Goal: Task Accomplishment & Management: Use online tool/utility

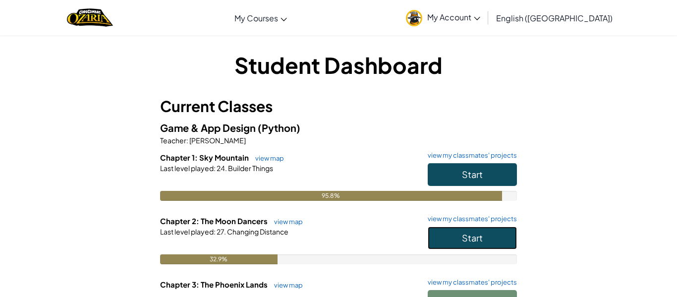
click at [474, 233] on span "Start" at bounding box center [472, 237] width 21 height 11
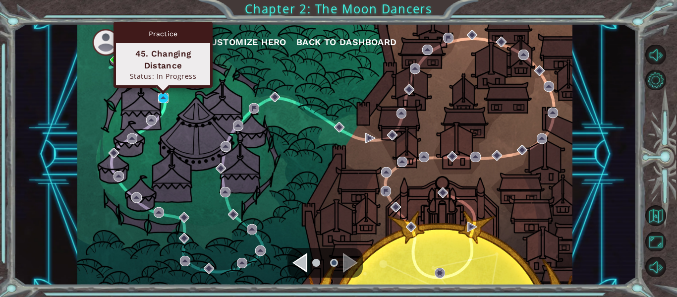
click at [164, 98] on img at bounding box center [163, 98] width 10 height 10
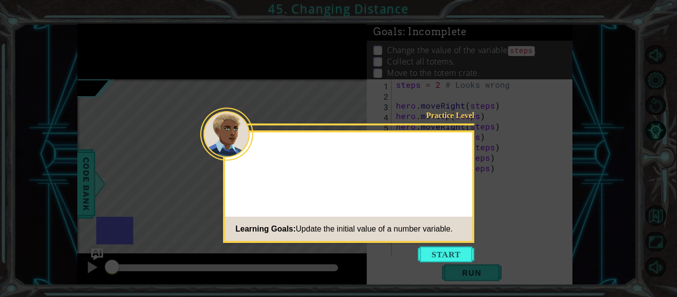
click at [427, 239] on footer "Learning Goals: Update the initial value of a number variable." at bounding box center [348, 229] width 247 height 24
click at [429, 249] on button "Start" at bounding box center [446, 254] width 56 height 16
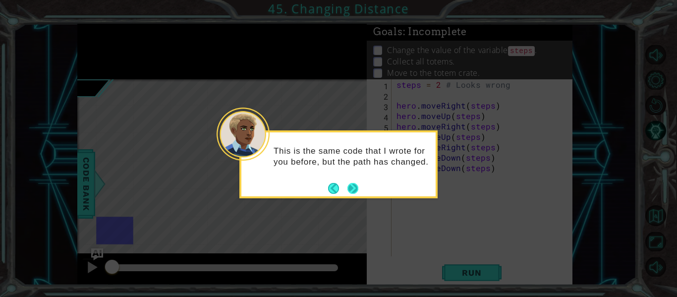
click at [353, 188] on button "Next" at bounding box center [353, 188] width 12 height 12
click at [353, 188] on icon at bounding box center [338, 148] width 677 height 297
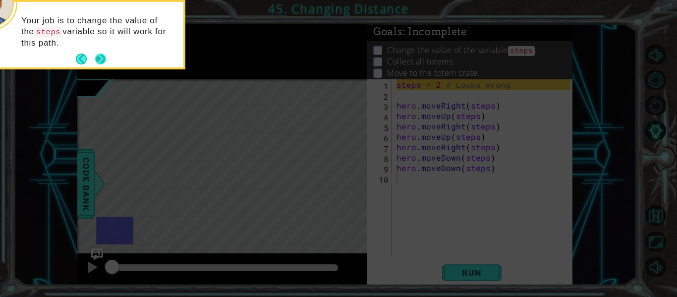
click at [103, 65] on button "Next" at bounding box center [101, 59] width 14 height 14
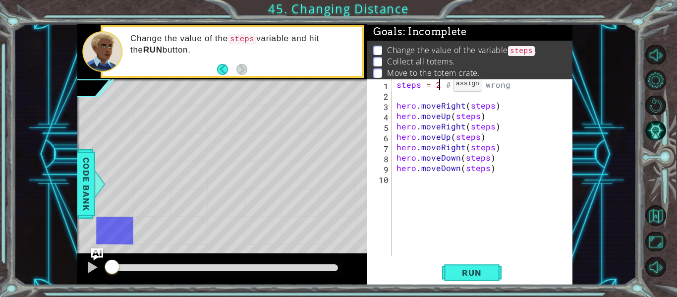
click at [441, 86] on div "steps = 2 # Looks wrong hero . moveRight ( steps ) hero . moveUp ( steps ) hero…" at bounding box center [484, 178] width 181 height 198
click at [460, 268] on span "Run" at bounding box center [471, 273] width 39 height 10
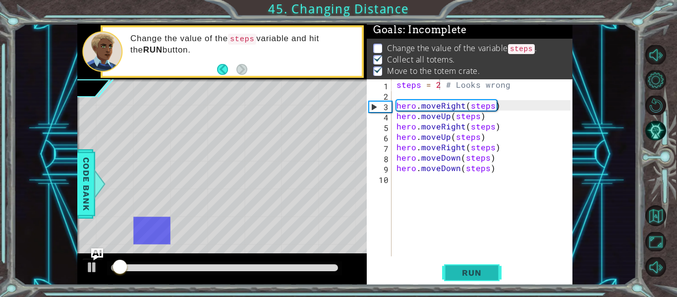
scroll to position [2, 0]
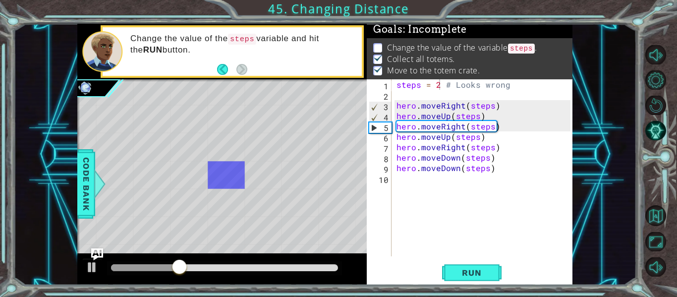
type textarea "hero.moveDown(steps)"
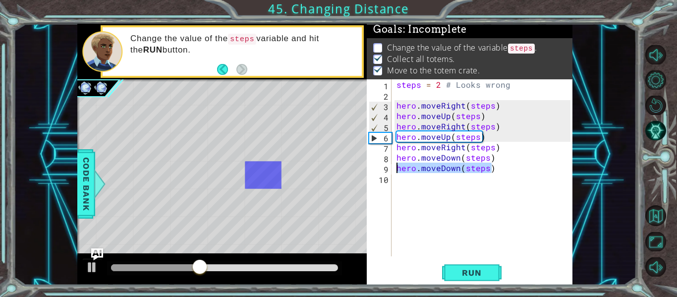
drag, startPoint x: 497, startPoint y: 169, endPoint x: 304, endPoint y: 170, distance: 192.3
click at [304, 170] on div "1 ההההההההההההההההההההההההההההההההההההההההההההההההההההההההההההההההההההההההההההה…" at bounding box center [324, 154] width 495 height 261
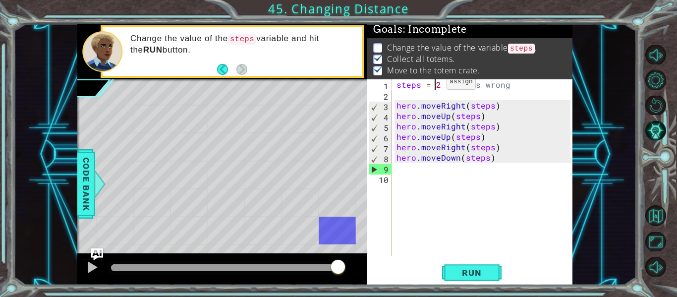
click at [434, 84] on div "steps = 2 # Looks wrong hero . moveRight ( steps ) hero . moveUp ( steps ) hero…" at bounding box center [484, 178] width 181 height 198
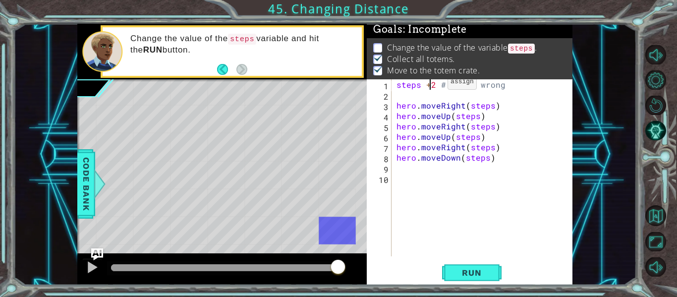
scroll to position [0, 2]
click at [435, 85] on div "steps = 2 # Looks wrong hero . moveRight ( steps ) hero . moveUp ( steps ) hero…" at bounding box center [484, 178] width 181 height 198
type textarea "steps = 3 # Looks wrong"
click at [453, 276] on span "Run" at bounding box center [471, 273] width 39 height 10
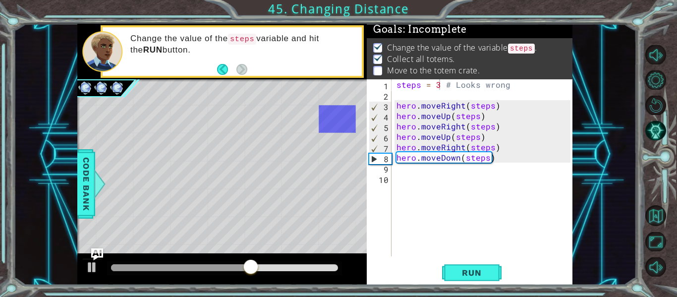
scroll to position [0, 0]
click at [446, 173] on div "steps = 3 # Looks wrong hero . moveRight ( steps ) hero . moveUp ( steps ) hero…" at bounding box center [484, 178] width 181 height 198
click at [463, 164] on div "steps = 3 # Looks wrong hero . moveRight ( steps ) hero . moveUp ( steps ) hero…" at bounding box center [484, 178] width 181 height 198
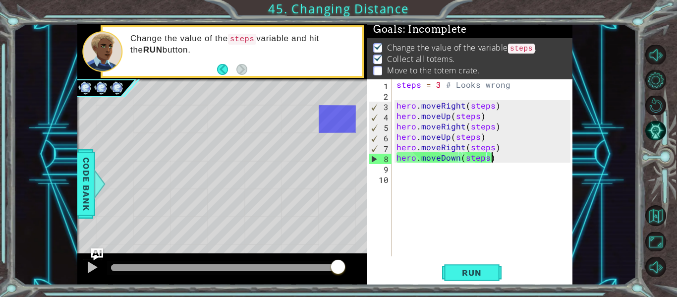
drag, startPoint x: 519, startPoint y: 155, endPoint x: 527, endPoint y: 158, distance: 8.5
click at [527, 158] on div "steps = 3 # Looks wrong hero . moveRight ( steps ) hero . moveUp ( steps ) hero…" at bounding box center [484, 178] width 181 height 198
drag, startPoint x: 519, startPoint y: 143, endPoint x: 493, endPoint y: 146, distance: 26.9
click at [493, 146] on div "steps = 3 # Looks wrong hero . moveRight ( steps ) hero . moveUp ( steps ) hero…" at bounding box center [484, 178] width 181 height 198
click at [648, 103] on button "Restart Level" at bounding box center [655, 105] width 21 height 19
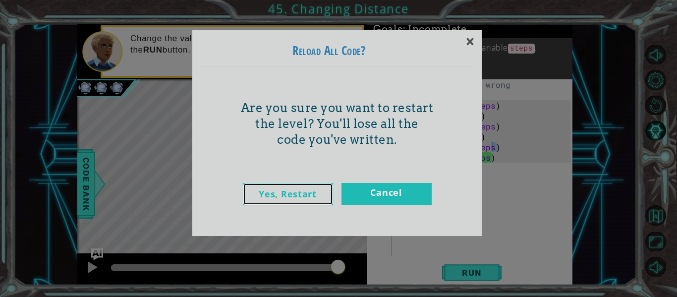
click at [301, 188] on link "Yes, Restart" at bounding box center [288, 194] width 90 height 22
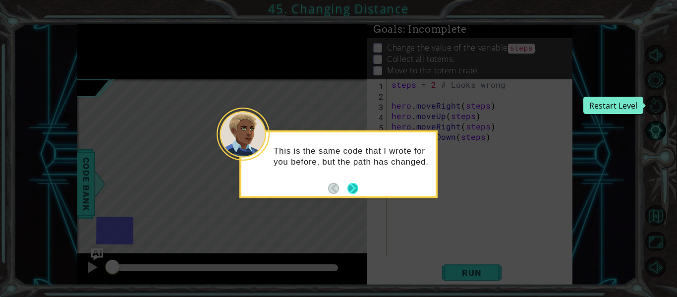
click at [352, 186] on button "Next" at bounding box center [352, 188] width 16 height 16
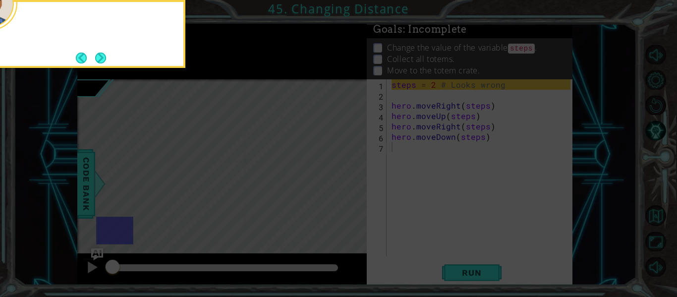
click at [352, 186] on icon at bounding box center [338, 44] width 677 height 505
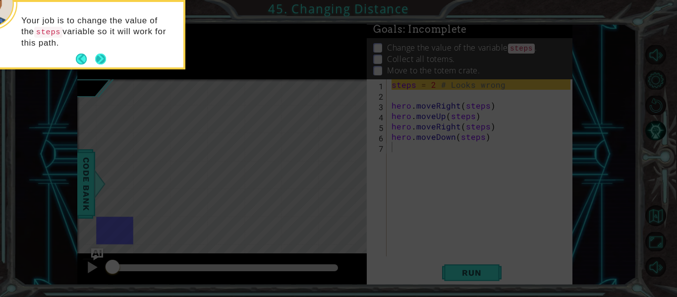
click at [103, 62] on button "Next" at bounding box center [101, 59] width 18 height 18
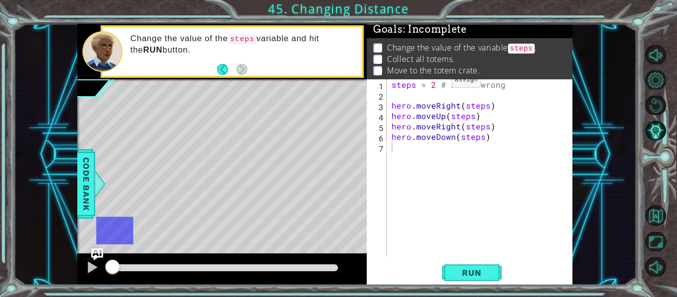
click at [434, 82] on div "steps = 2 # Looks wrong hero . moveRight ( steps ) hero . moveUp ( steps ) hero…" at bounding box center [482, 178] width 186 height 198
type textarea "steps = 3 # Looks wrong"
click at [467, 276] on span "Run" at bounding box center [471, 273] width 39 height 10
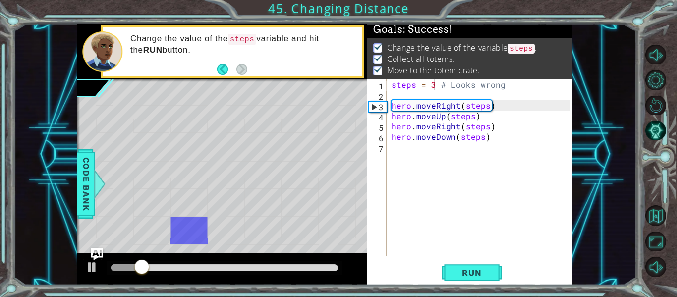
click at [334, 267] on div at bounding box center [224, 267] width 227 height 7
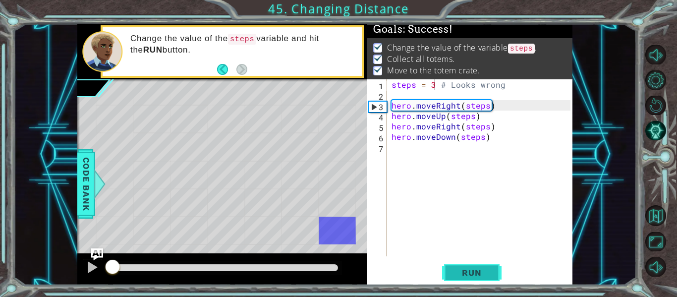
click at [466, 264] on button "Run" at bounding box center [471, 273] width 59 height 20
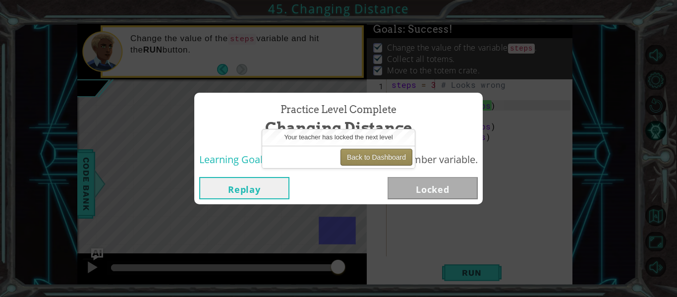
click at [393, 158] on button "Back to Dashboard" at bounding box center [376, 157] width 72 height 17
click at [393, 156] on button "Back to Dashboard" at bounding box center [376, 157] width 72 height 17
